Goal: Task Accomplishment & Management: Manage account settings

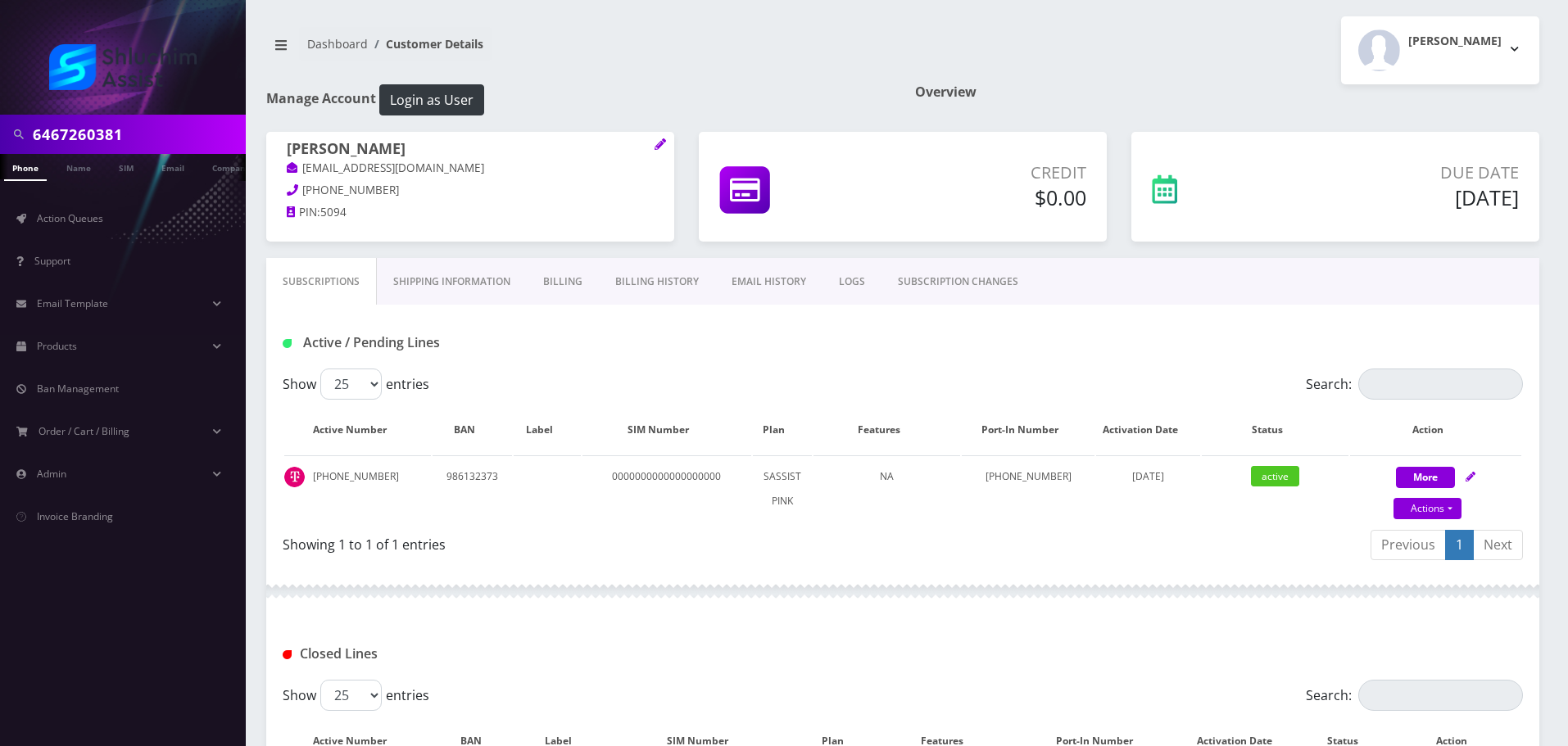
drag, startPoint x: 0, startPoint y: 0, endPoint x: 260, endPoint y: 377, distance: 458.0
click at [260, 377] on div "Subscriptions Shipping Information Billing Billing History EMAIL HISTORY LOGS S…" at bounding box center [903, 644] width 1298 height 772
click at [659, 291] on link "Billing History" at bounding box center [657, 281] width 117 height 48
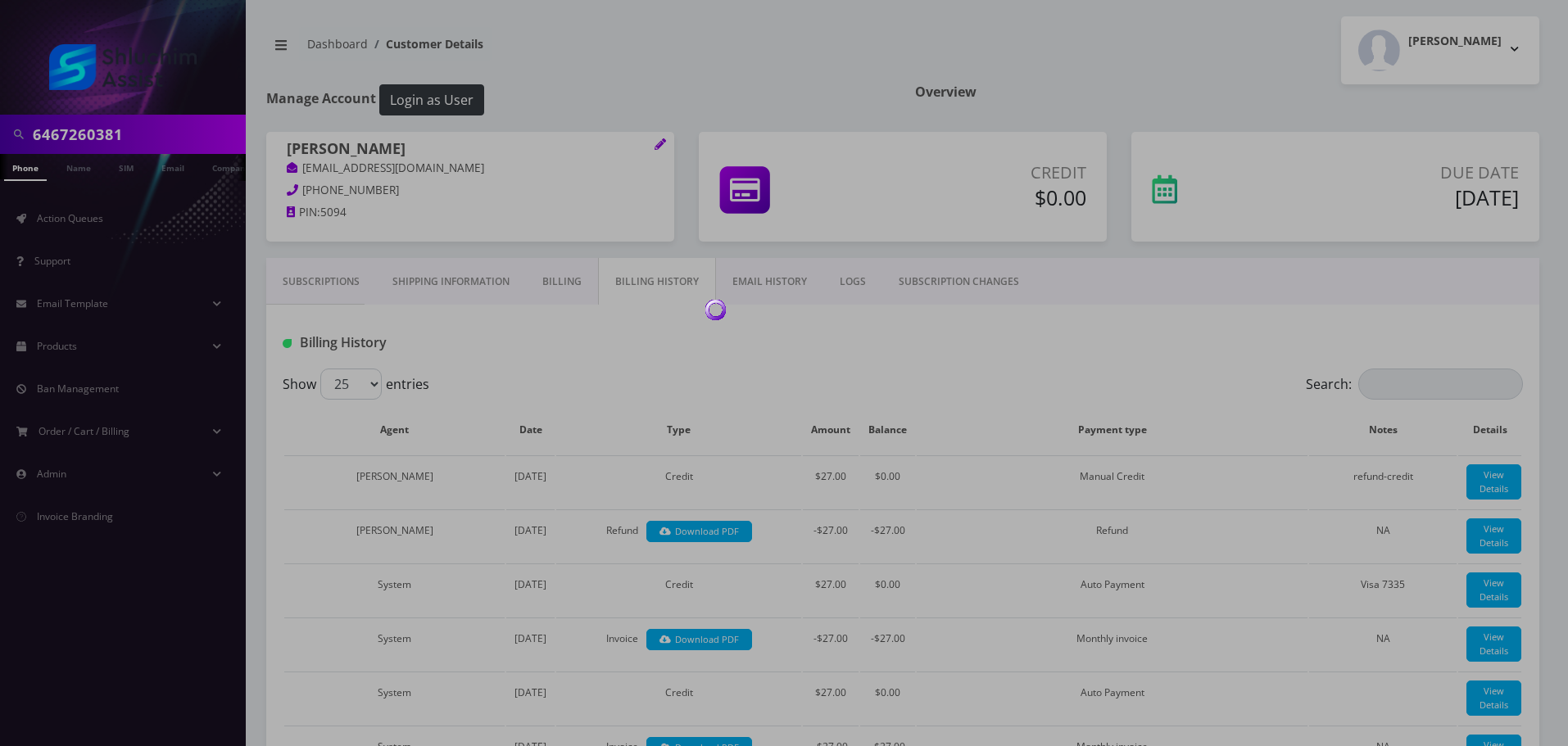
click at [573, 289] on div at bounding box center [784, 373] width 1568 height 746
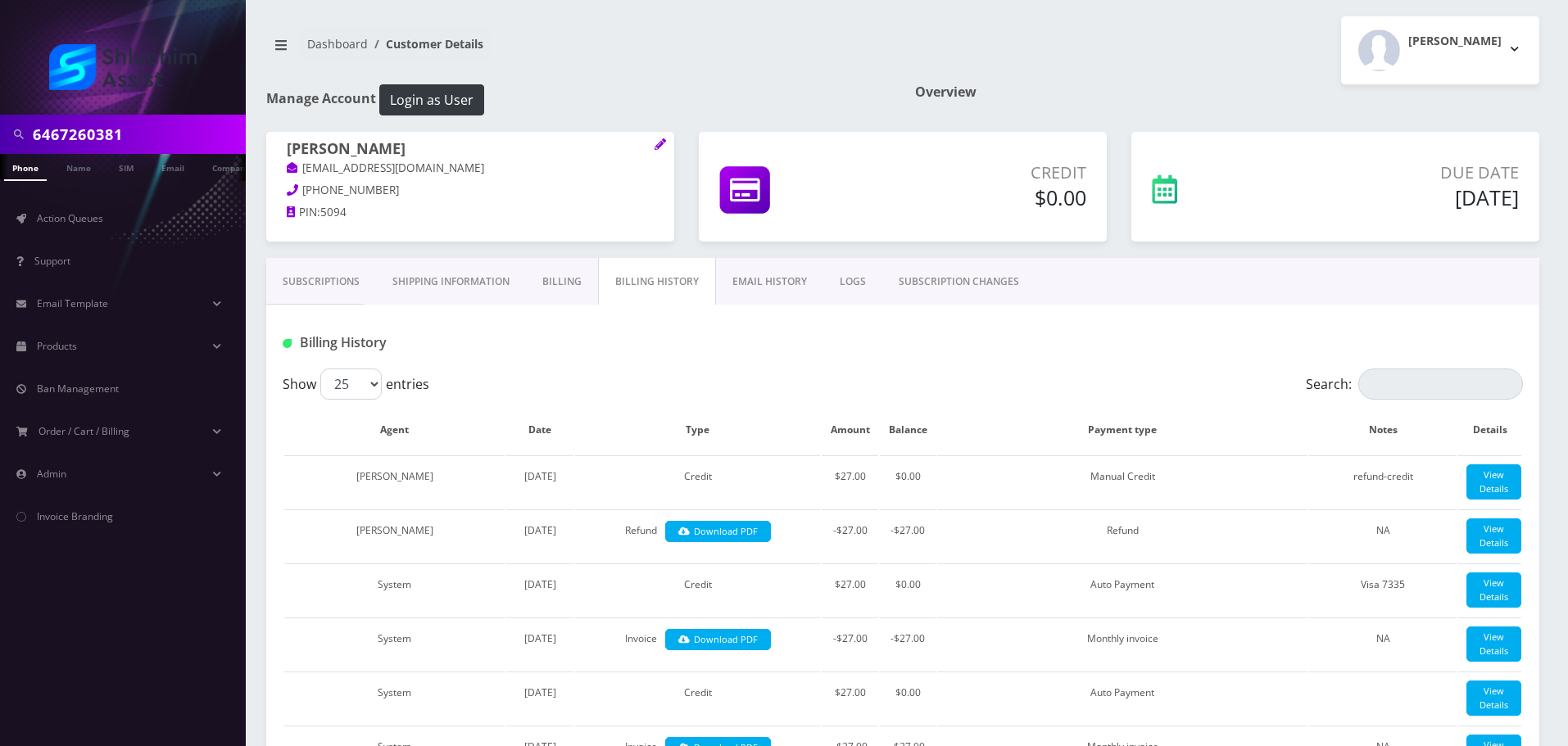
click at [573, 289] on link "Billing" at bounding box center [562, 281] width 72 height 48
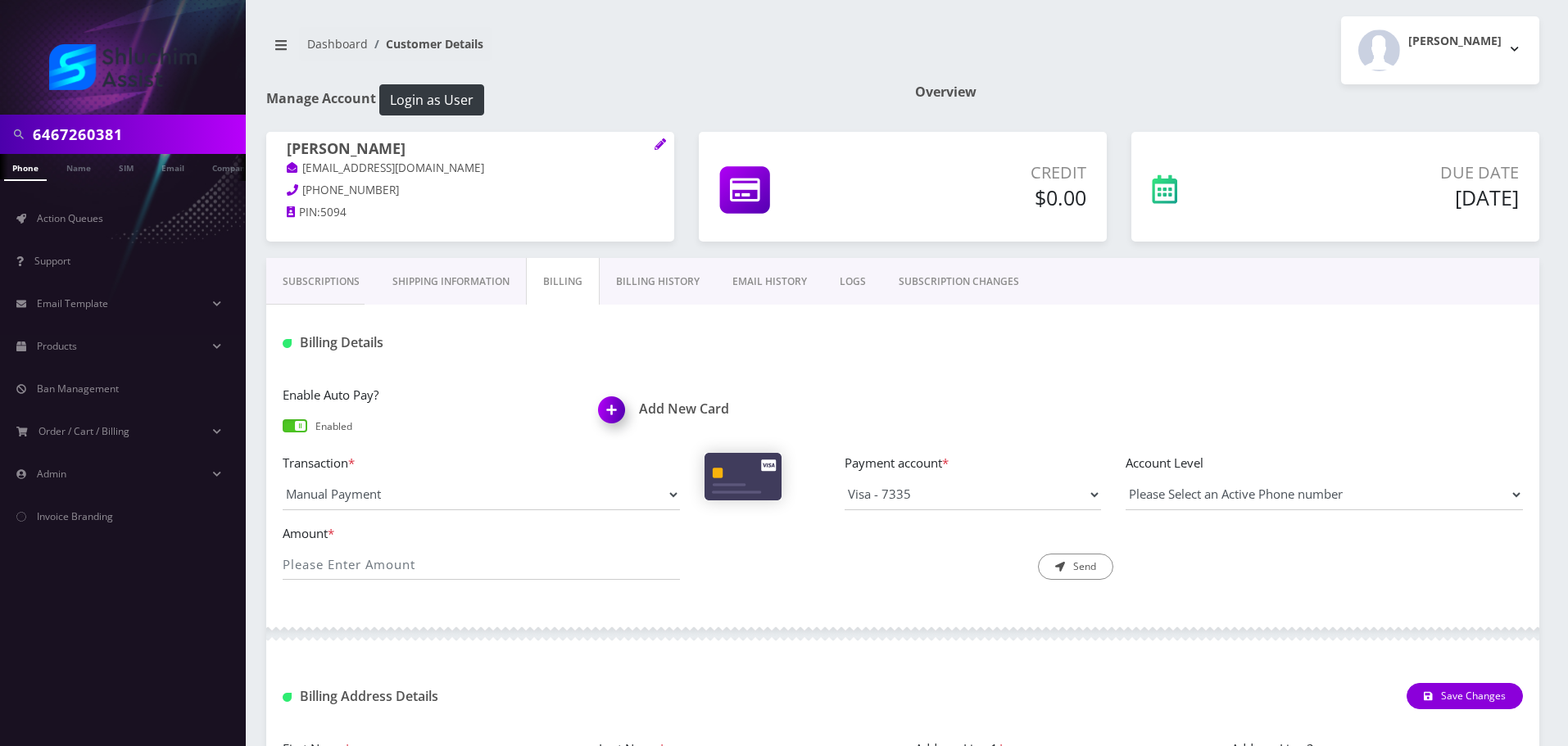
click at [655, 289] on link "Billing History" at bounding box center [658, 281] width 117 height 48
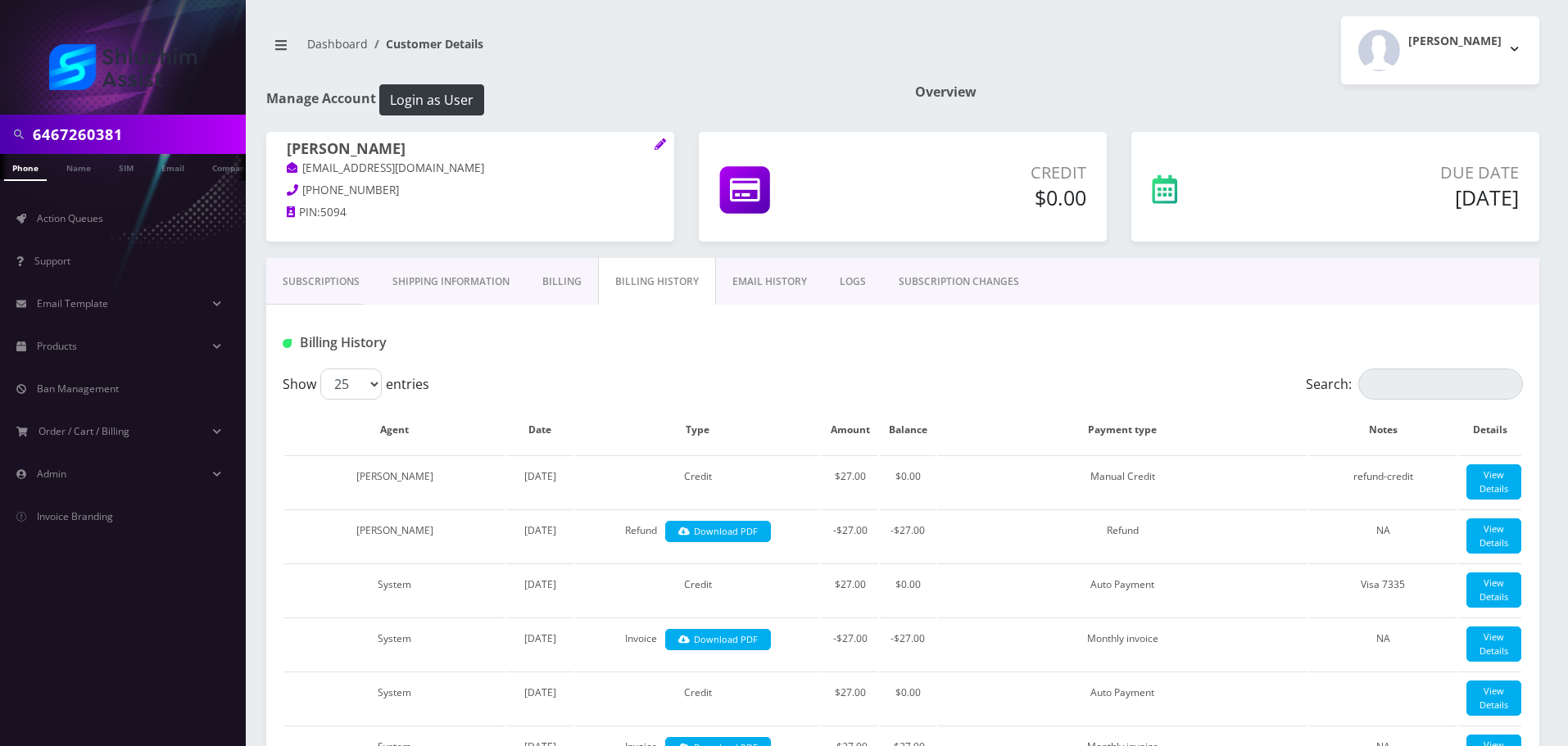
click at [66, 233] on link "Action Queues" at bounding box center [123, 218] width 246 height 34
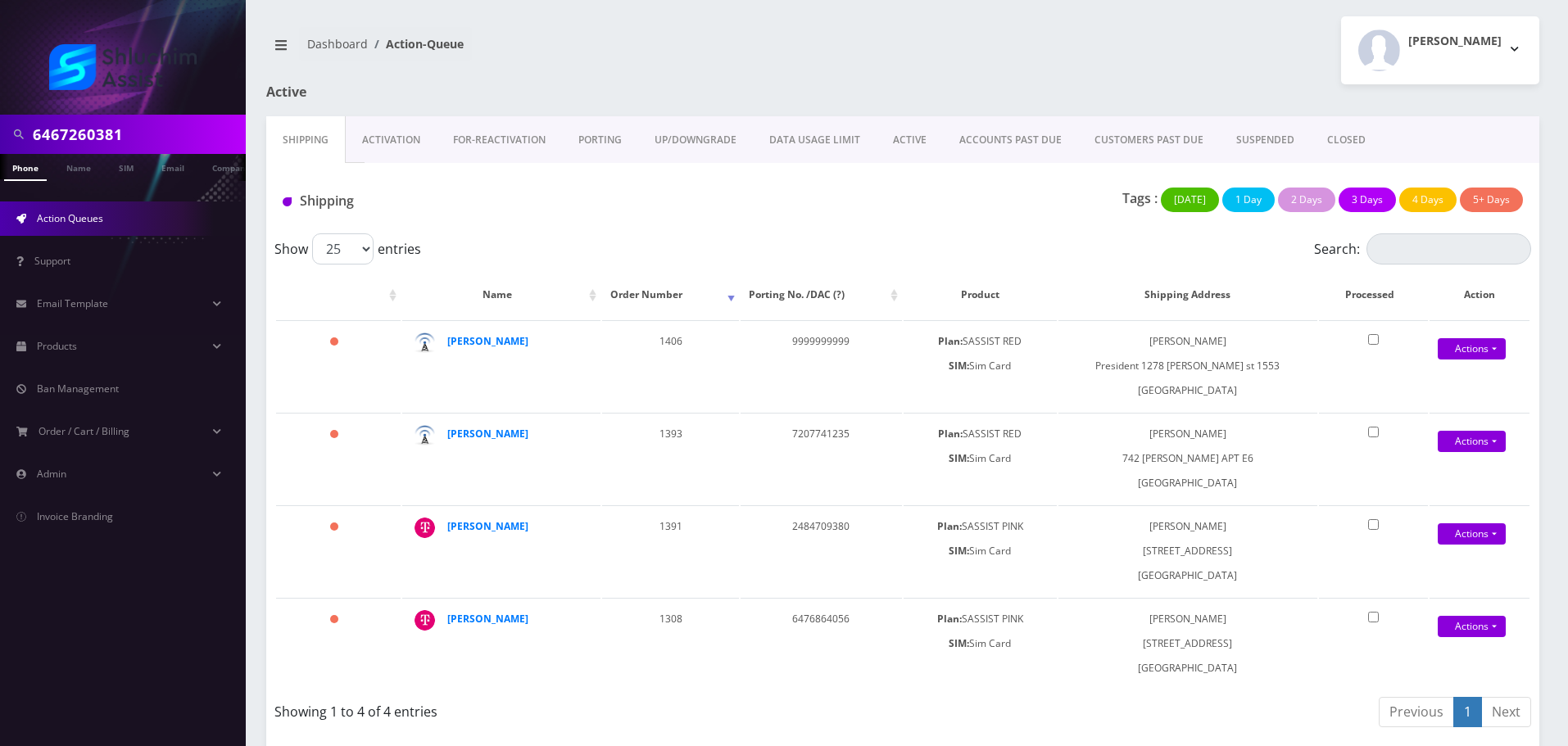
click at [838, 138] on link "DATA USAGE LIMIT" at bounding box center [815, 140] width 124 height 48
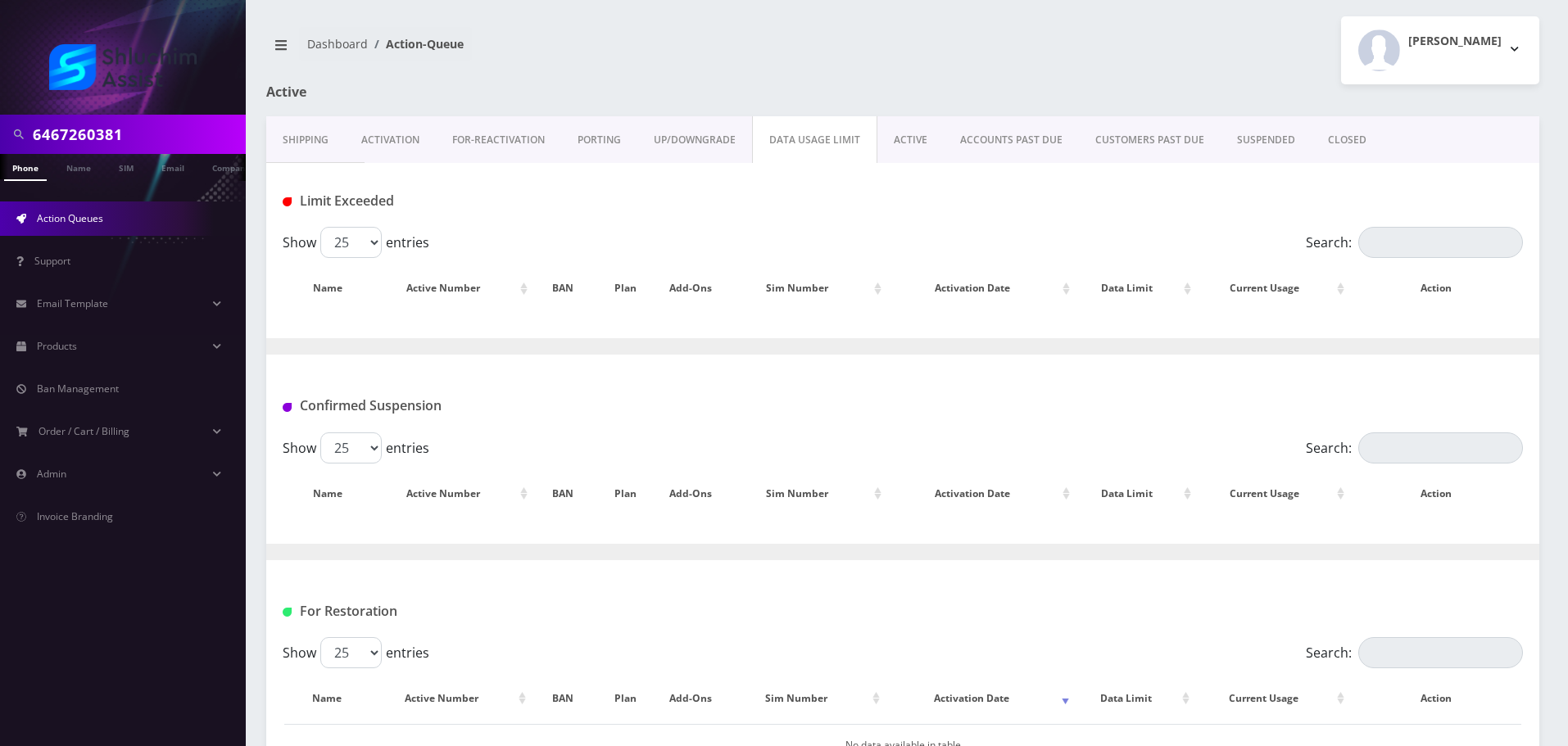
click at [1006, 135] on link "ACCOUNTS PAST DUE" at bounding box center [1011, 140] width 135 height 48
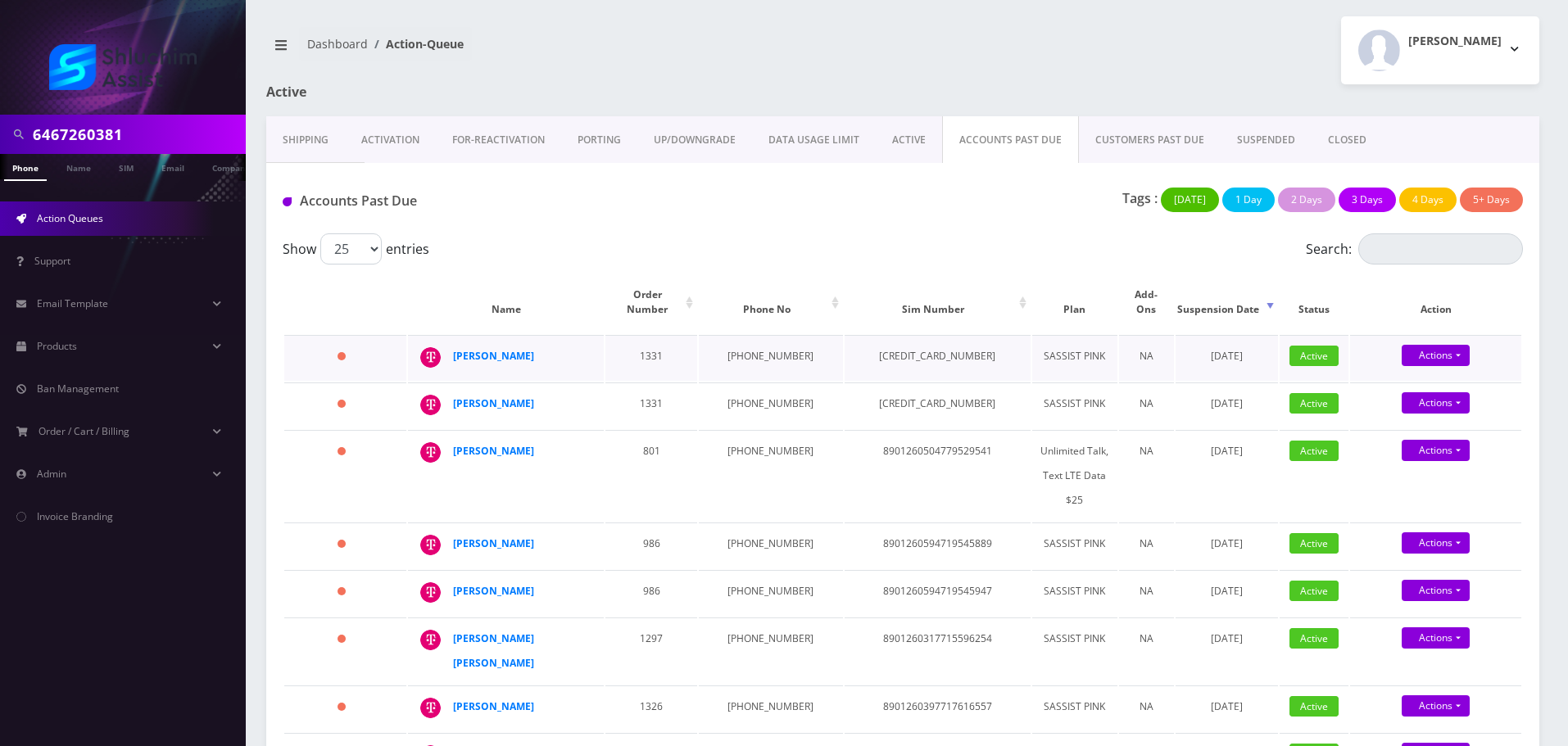
click at [756, 346] on td "[PHONE_NUMBER]" at bounding box center [771, 357] width 144 height 46
click at [773, 198] on div "Tags : [DATE] 1 Day 2 Days 3 Days 4 Days 5+ Days" at bounding box center [1114, 204] width 843 height 33
click at [760, 344] on td "[PHONE_NUMBER]" at bounding box center [771, 357] width 144 height 46
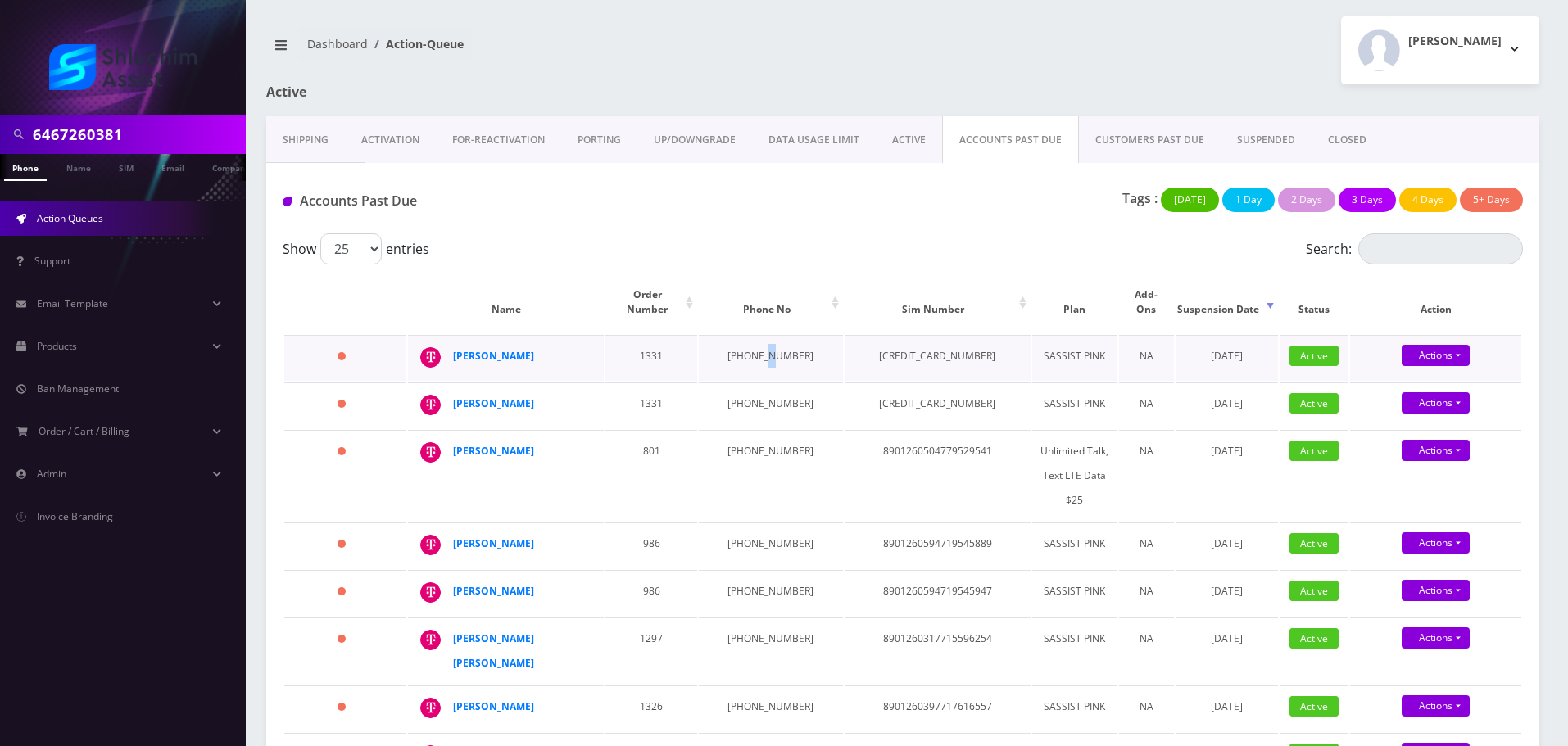
click at [760, 344] on td "[PHONE_NUMBER]" at bounding box center [771, 357] width 144 height 46
copy td "[PHONE_NUMBER]"
